Goal: Navigation & Orientation: Find specific page/section

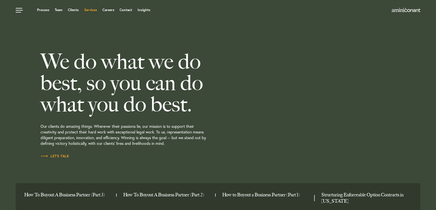
click at [90, 9] on link "Services" at bounding box center [90, 9] width 13 height 3
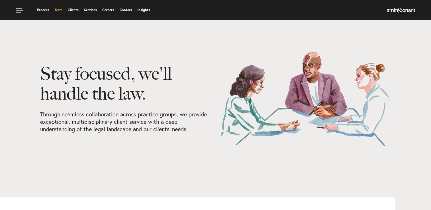
click at [58, 11] on link "Team" at bounding box center [59, 9] width 8 height 3
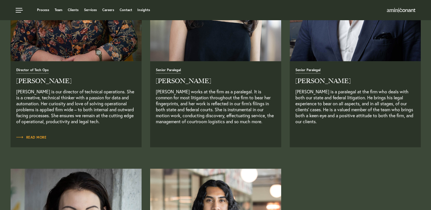
scroll to position [1168, 0]
